Goal: Task Accomplishment & Management: Manage account settings

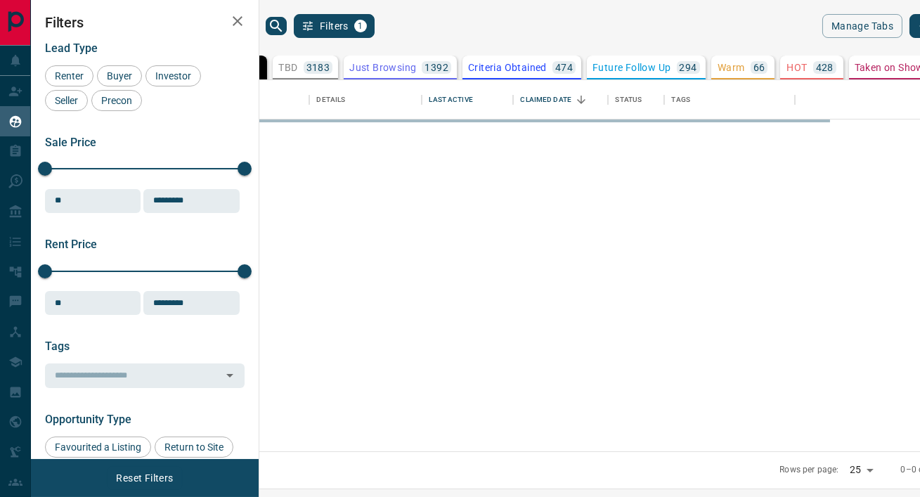
scroll to position [371, 654]
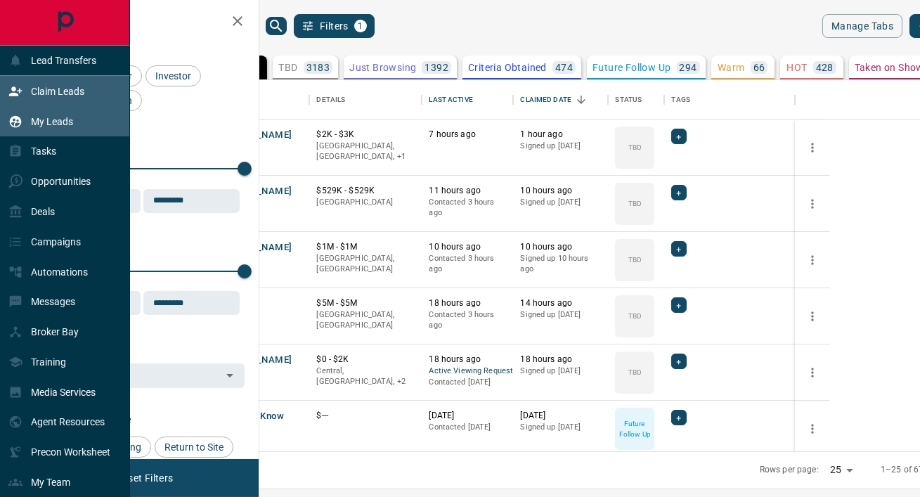
click at [62, 89] on p "Claim Leads" at bounding box center [57, 91] width 53 height 11
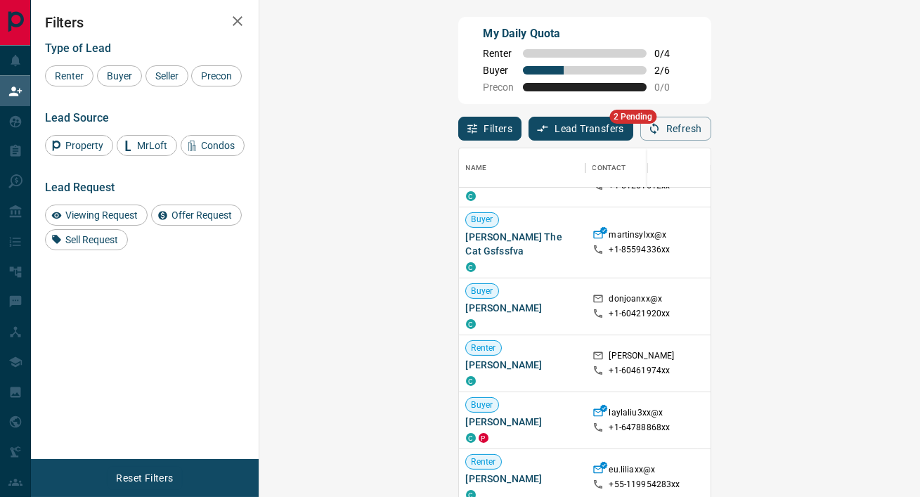
scroll to position [1360, 0]
click at [122, 79] on span "Buyer" at bounding box center [119, 75] width 35 height 11
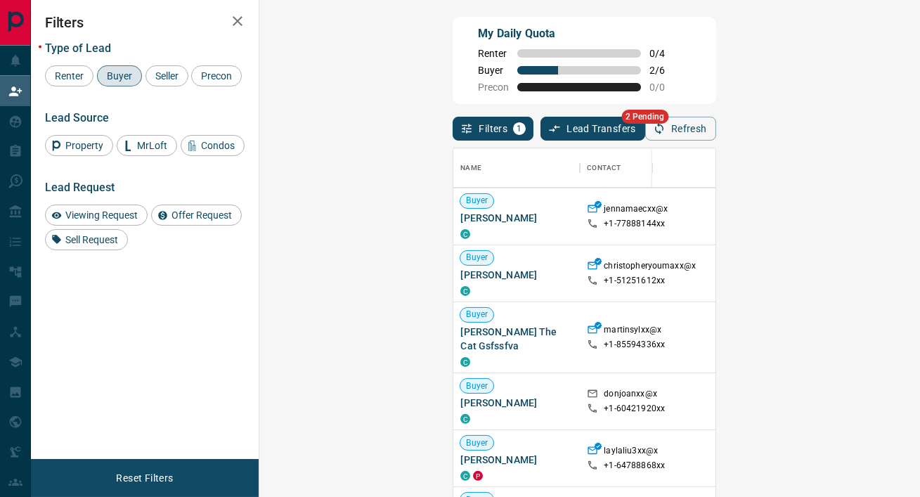
scroll to position [695, 0]
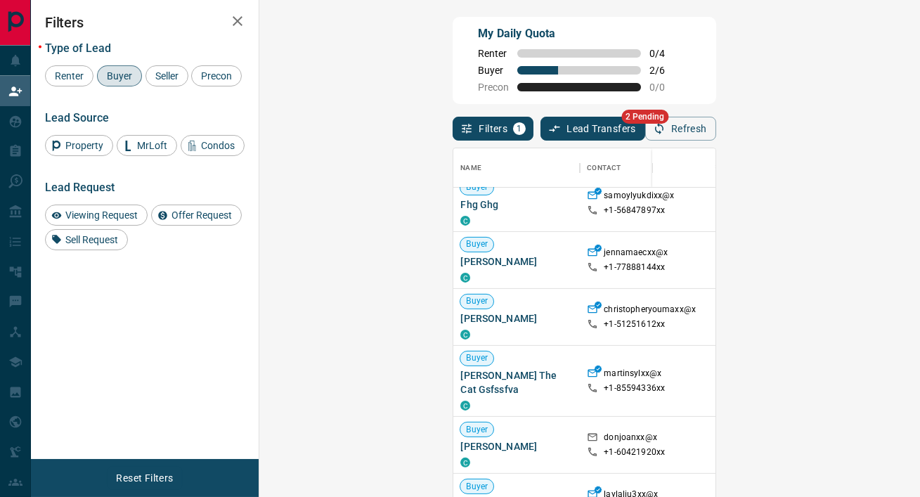
click at [540, 124] on button "Lead Transfers" at bounding box center [592, 129] width 105 height 24
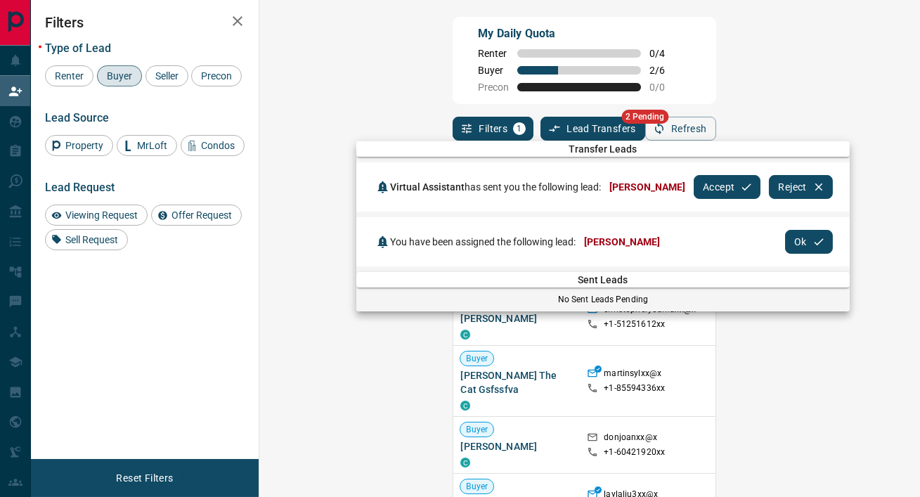
click at [801, 230] on button "Ok" at bounding box center [809, 242] width 48 height 24
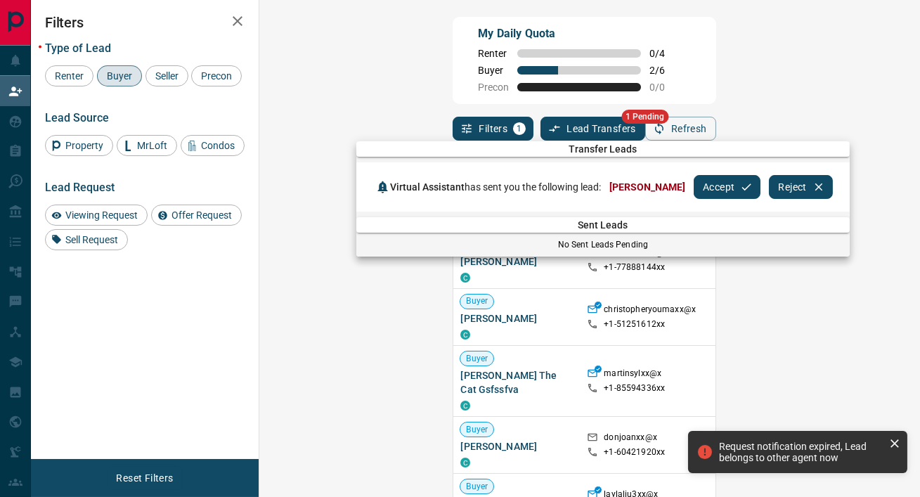
click at [715, 183] on button "Accept" at bounding box center [727, 187] width 67 height 24
